Goal: Use online tool/utility: Utilize a website feature to perform a specific function

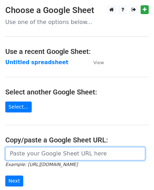
click at [26, 158] on input "url" at bounding box center [75, 153] width 140 height 13
paste input "[URL][DOMAIN_NAME]"
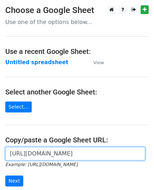
scroll to position [0, 157]
type input "[URL][DOMAIN_NAME]"
click at [5, 175] on input "Next" at bounding box center [14, 180] width 18 height 11
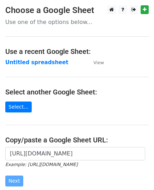
scroll to position [0, 0]
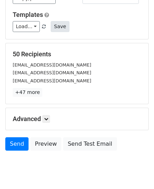
scroll to position [48, 0]
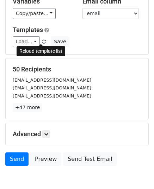
click at [42, 43] on span at bounding box center [44, 42] width 4 height 5
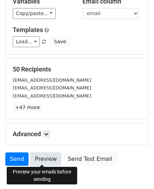
click at [50, 155] on link "Preview" at bounding box center [45, 159] width 31 height 13
